Goal: Browse casually: Explore the website without a specific task or goal

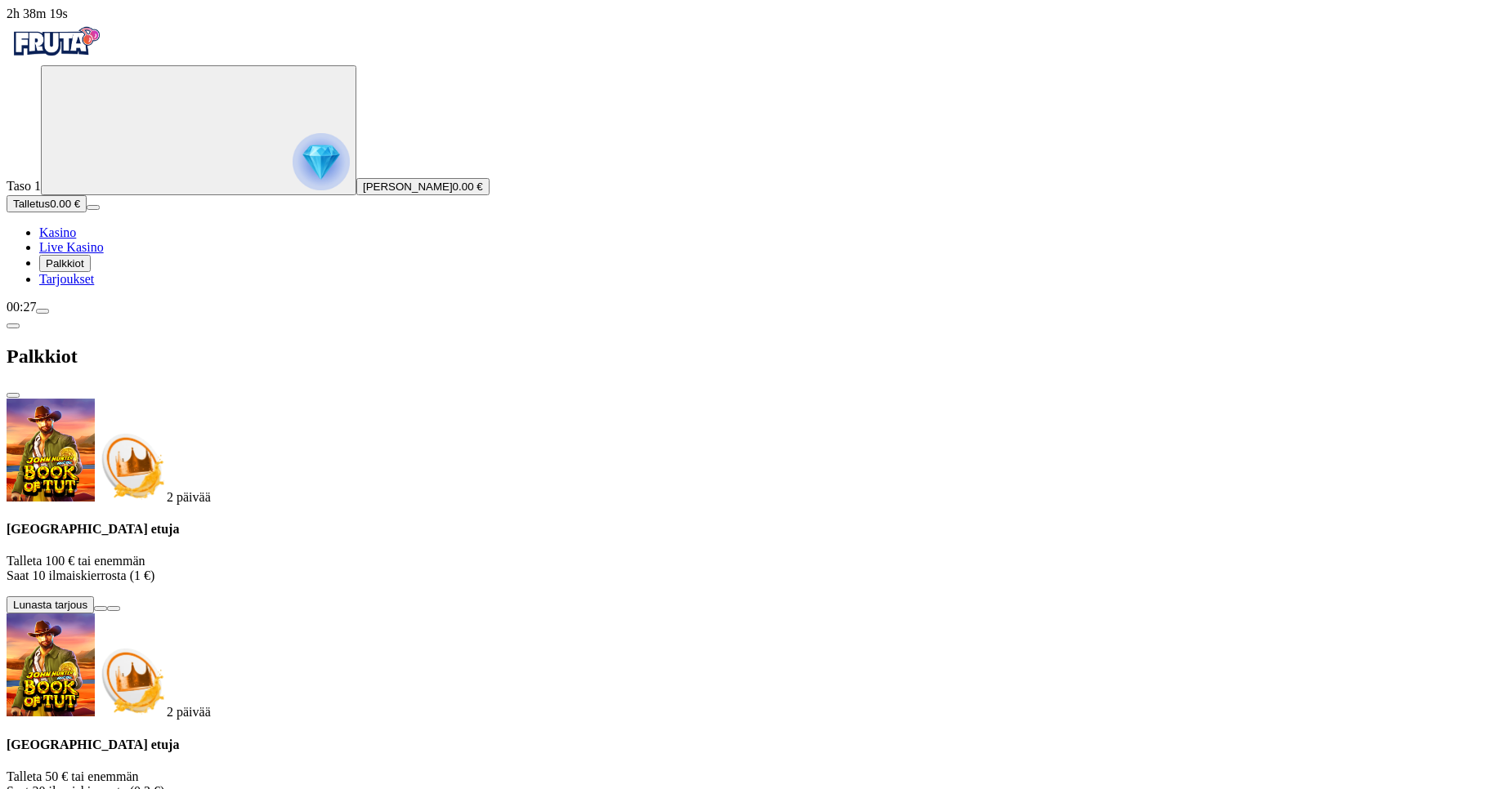
click at [14, 395] on span "close icon" at bounding box center [14, 395] width 0 height 0
